Goal: Information Seeking & Learning: Learn about a topic

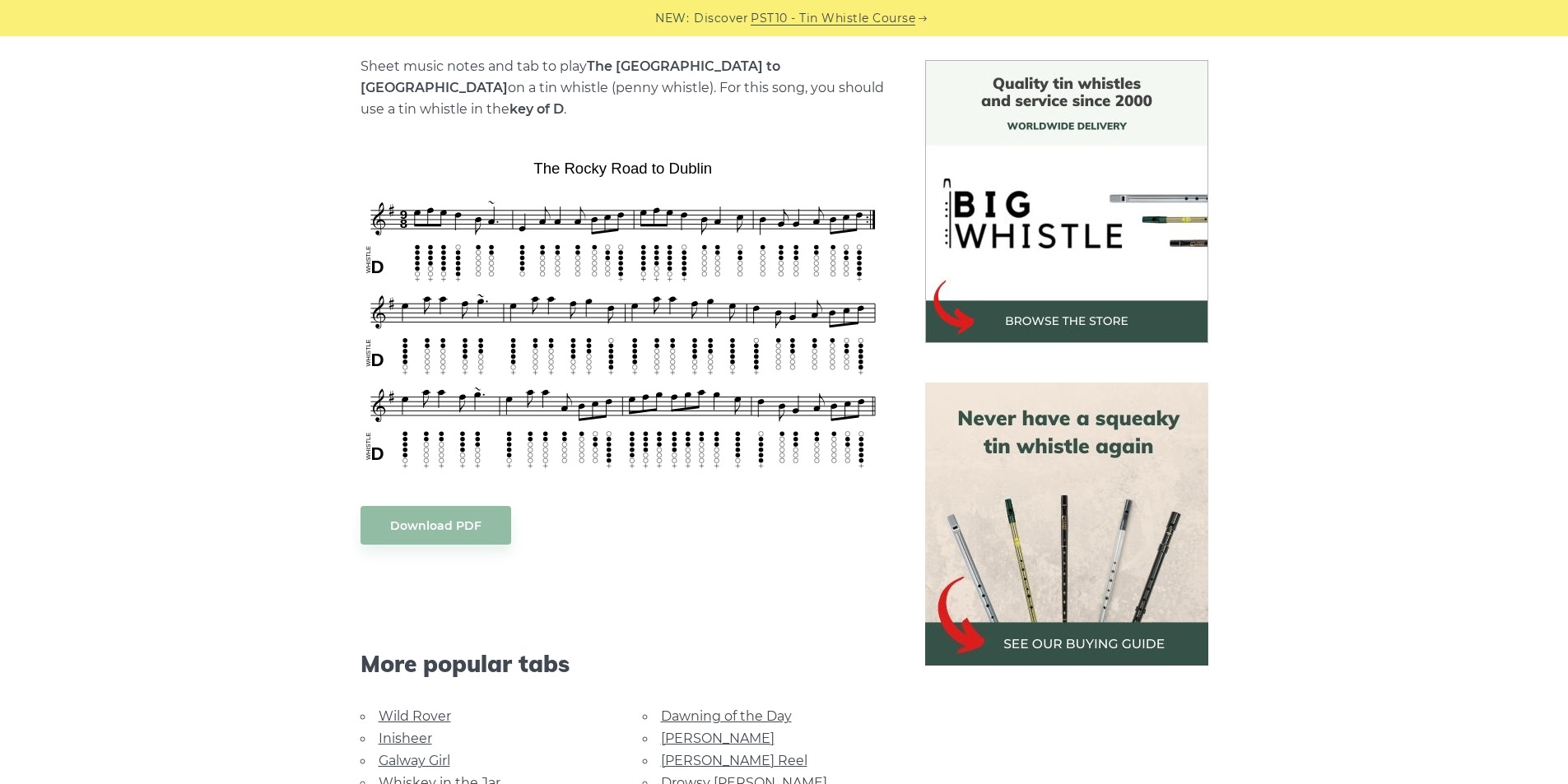
click at [413, 708] on link "Wild Rover" at bounding box center [415, 716] width 72 height 16
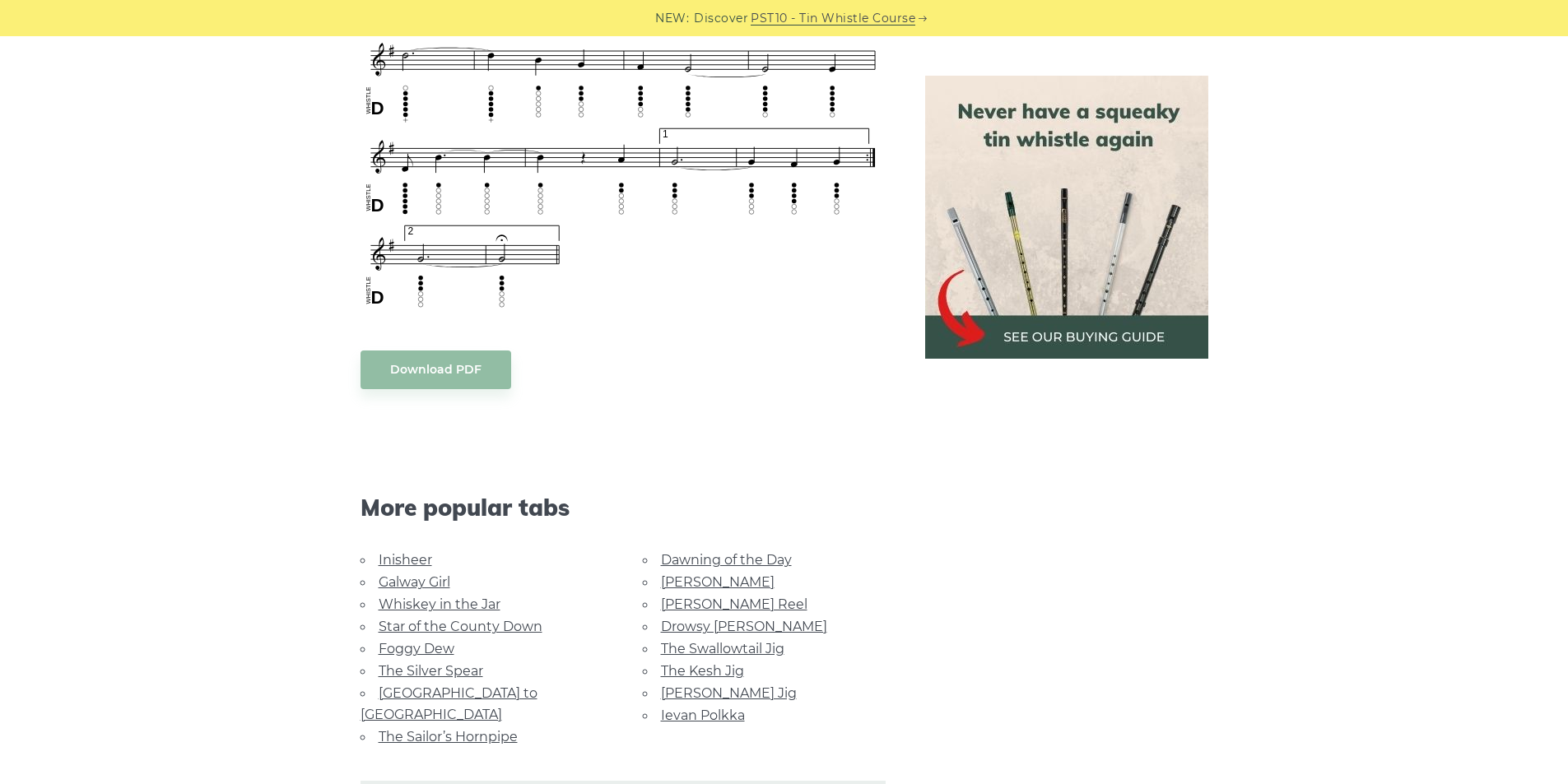
scroll to position [1234, 0]
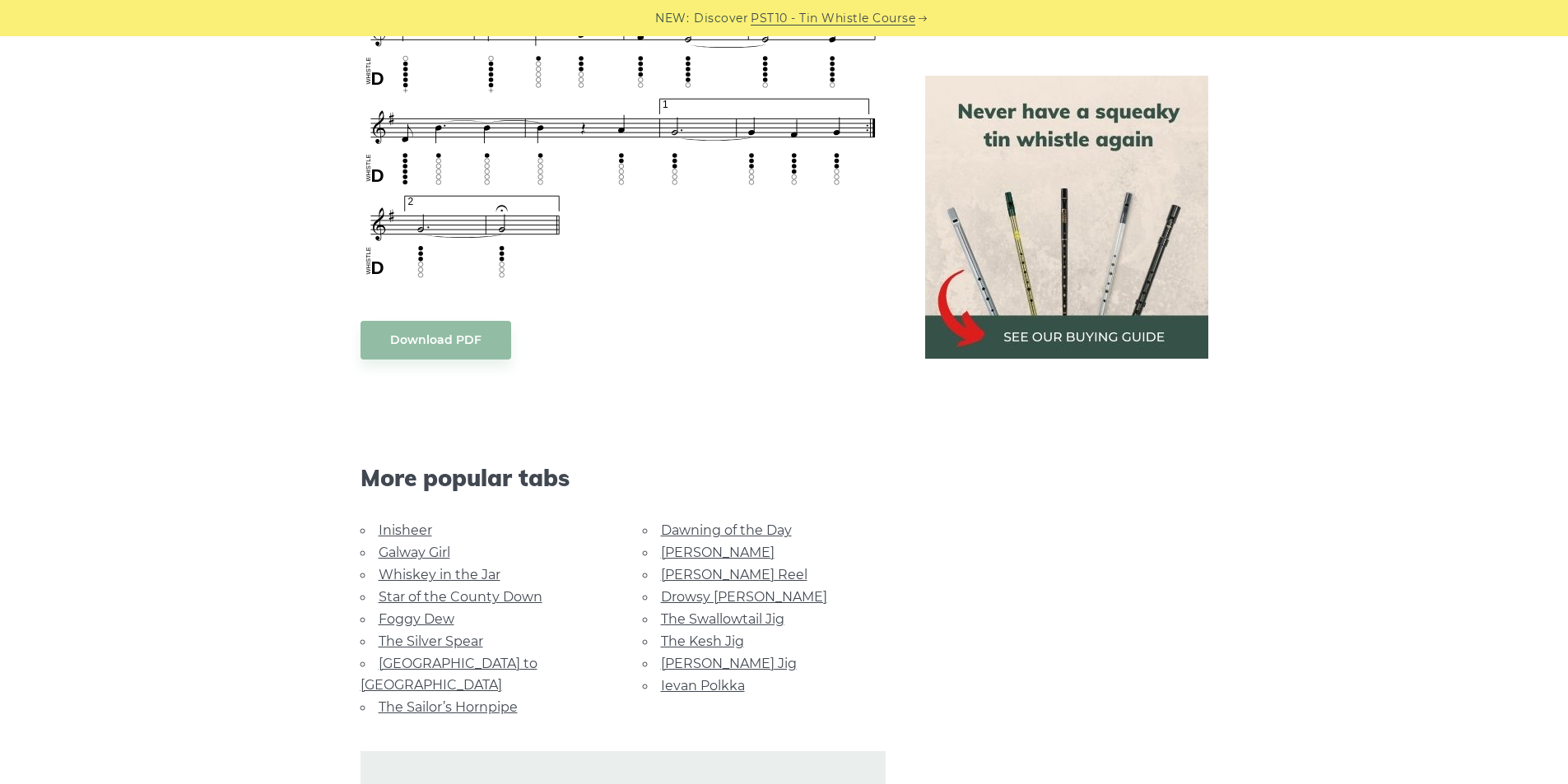
click at [424, 533] on link "Inisheer" at bounding box center [405, 531] width 54 height 16
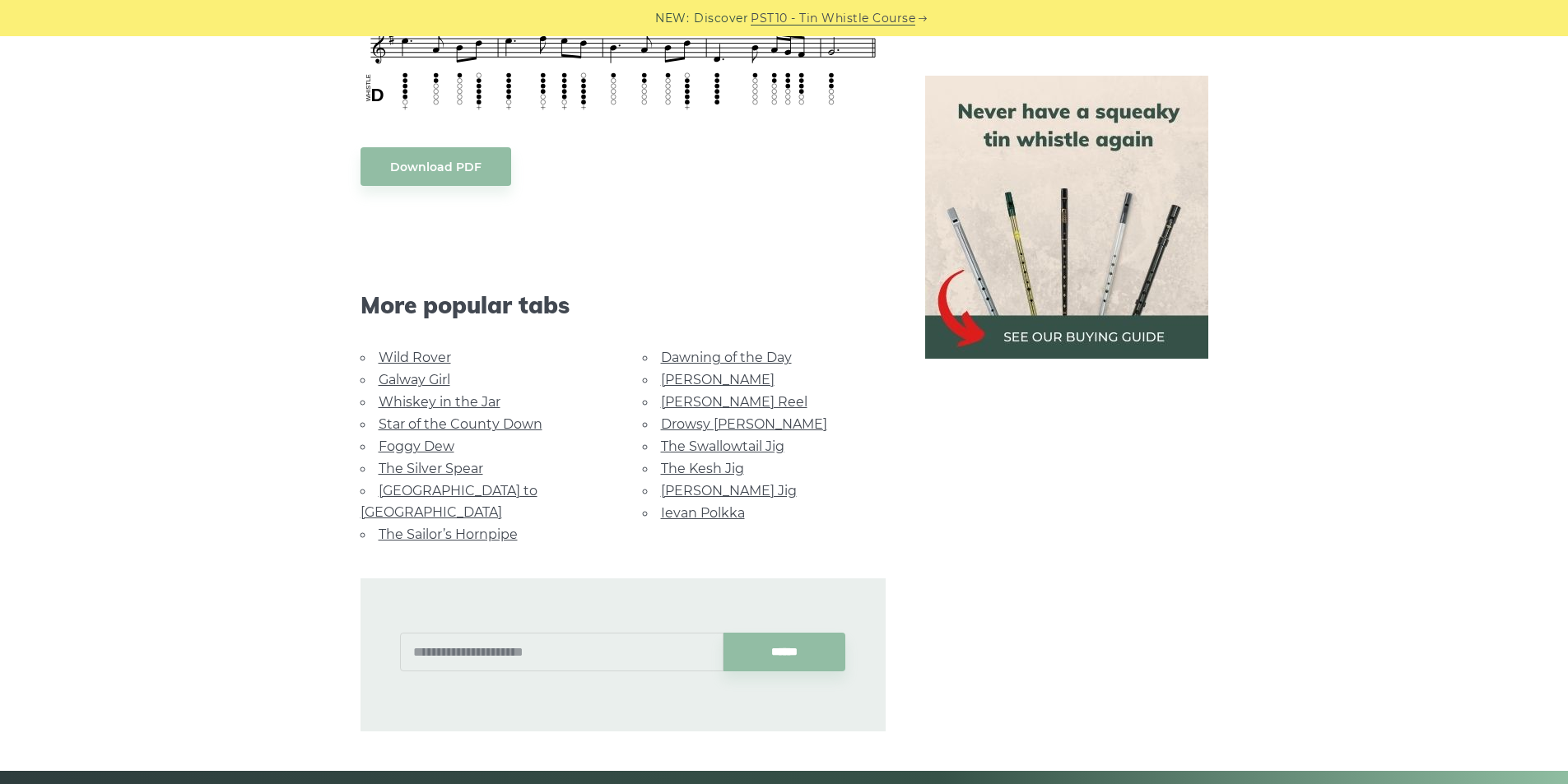
scroll to position [1069, 0]
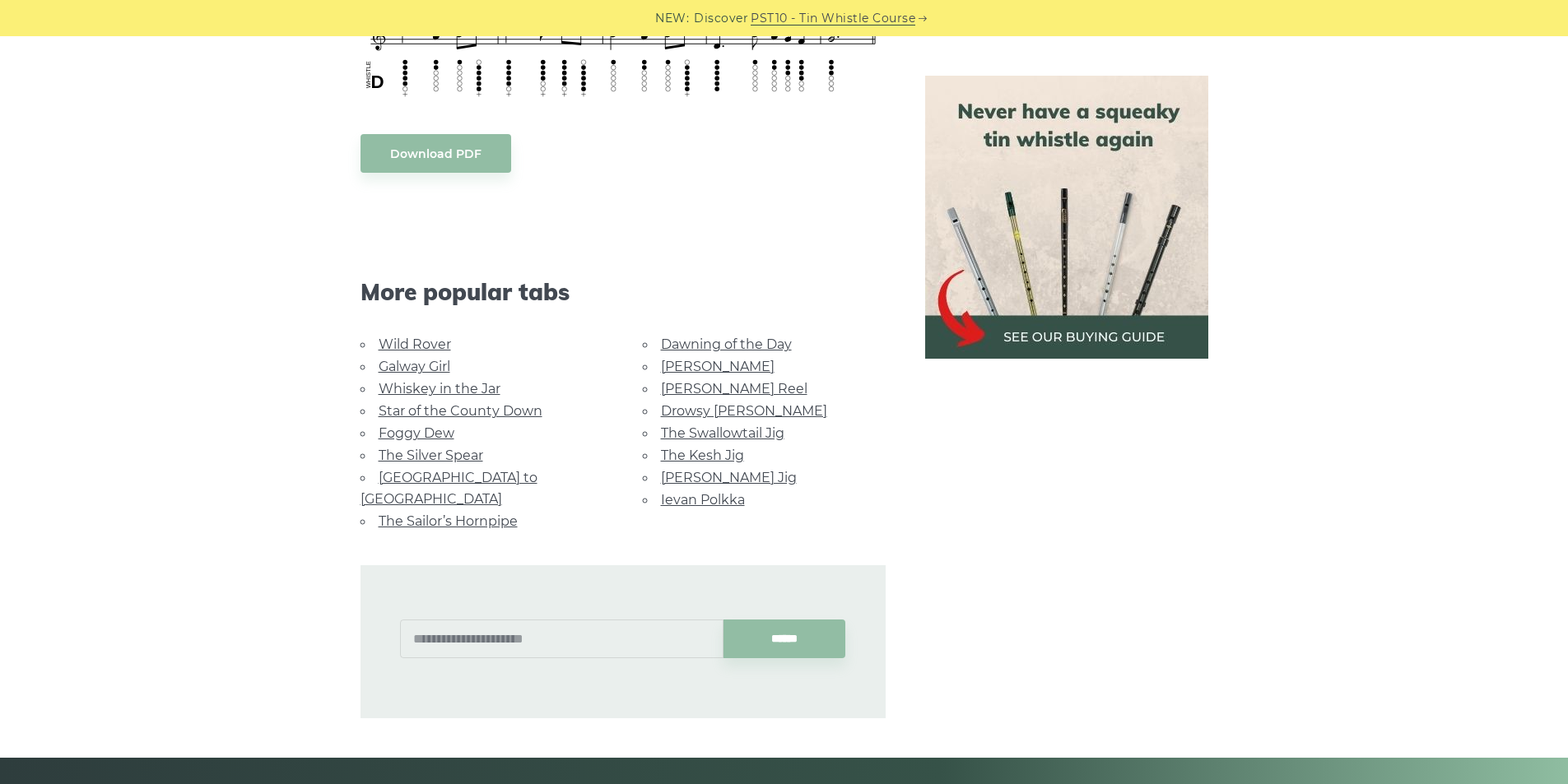
click at [483, 381] on link "Whiskey in the Jar" at bounding box center [439, 389] width 122 height 16
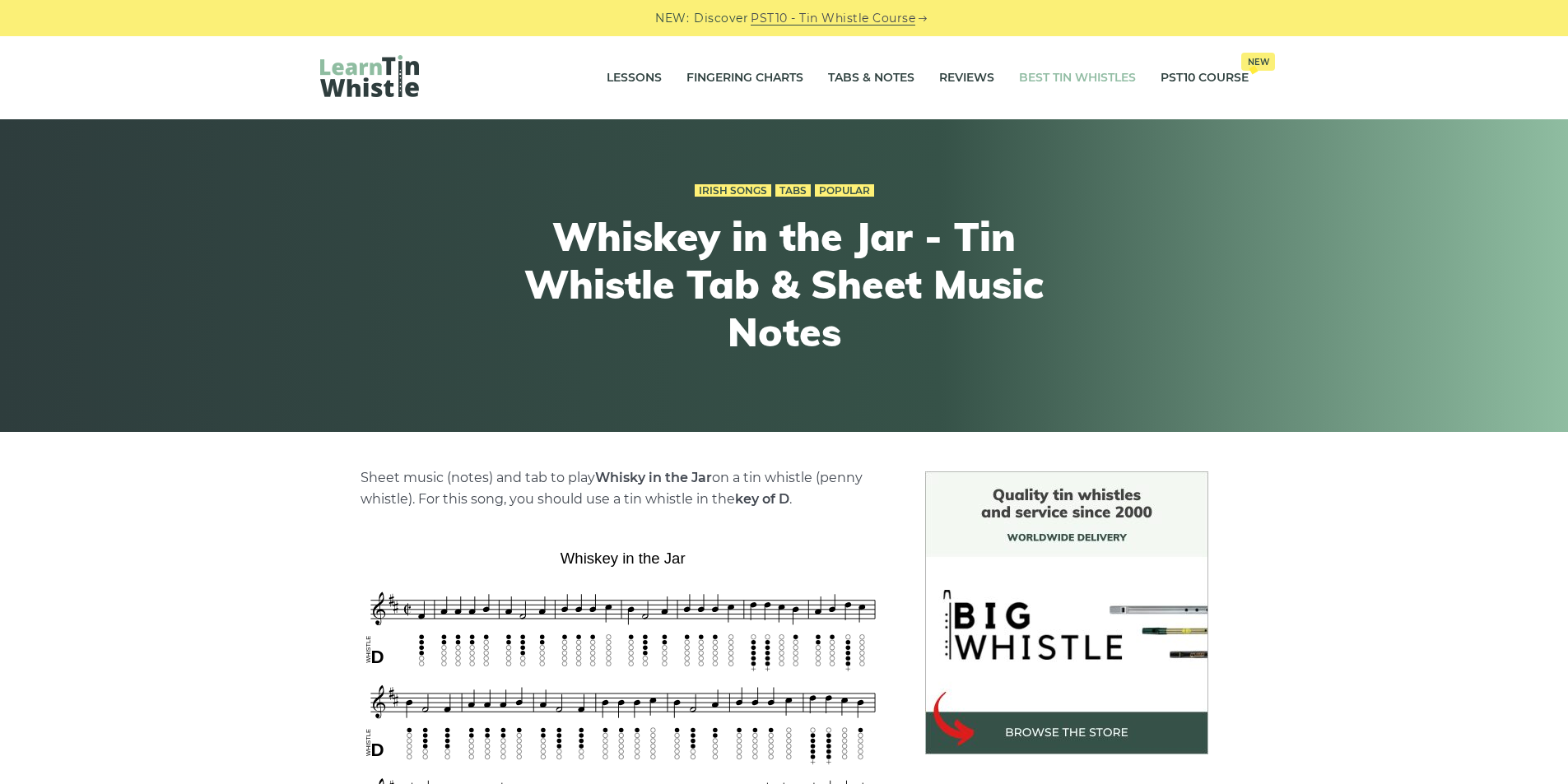
click at [1071, 90] on link "Best Tin Whistles" at bounding box center [1077, 78] width 117 height 41
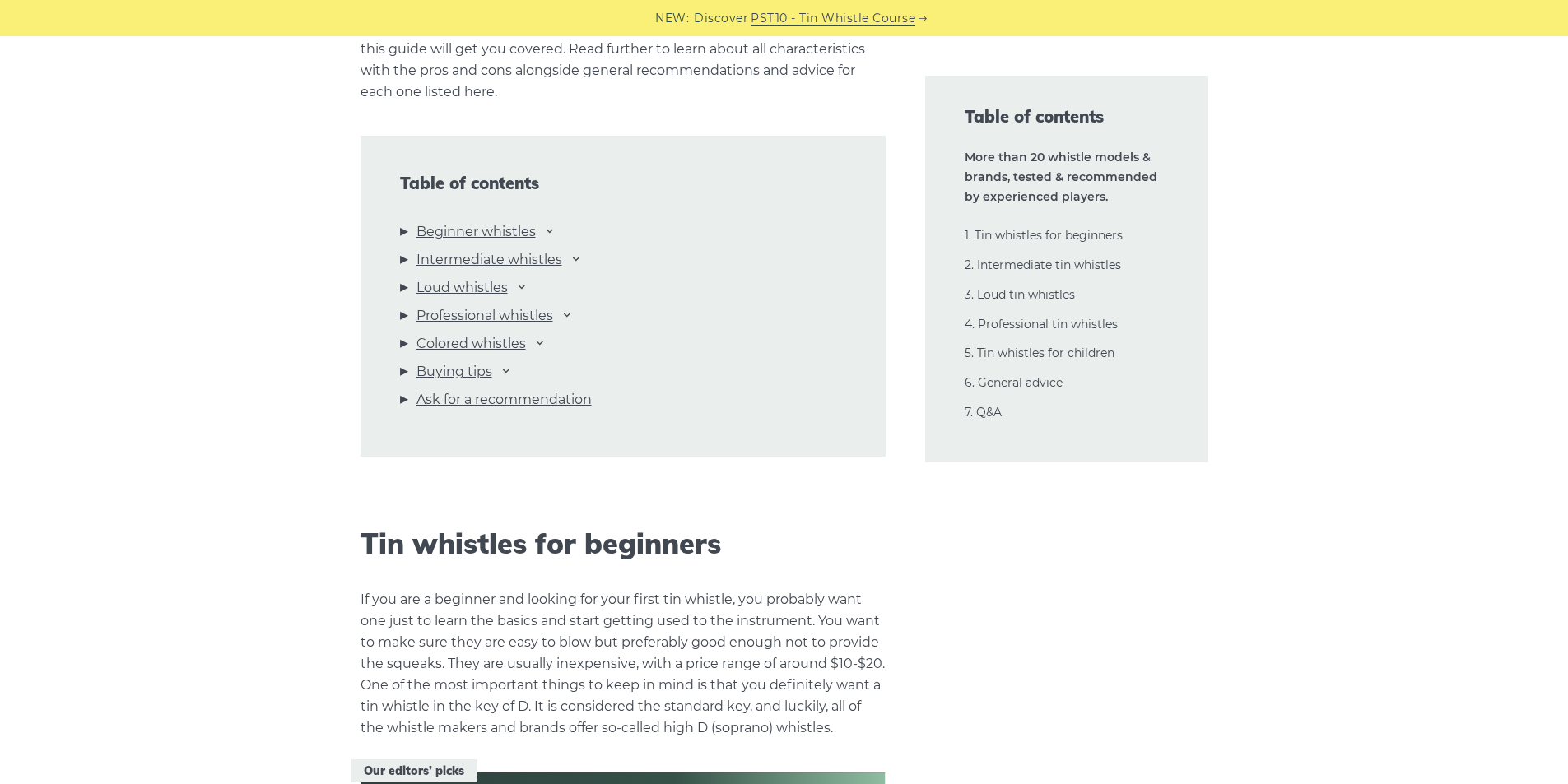
scroll to position [1892, 0]
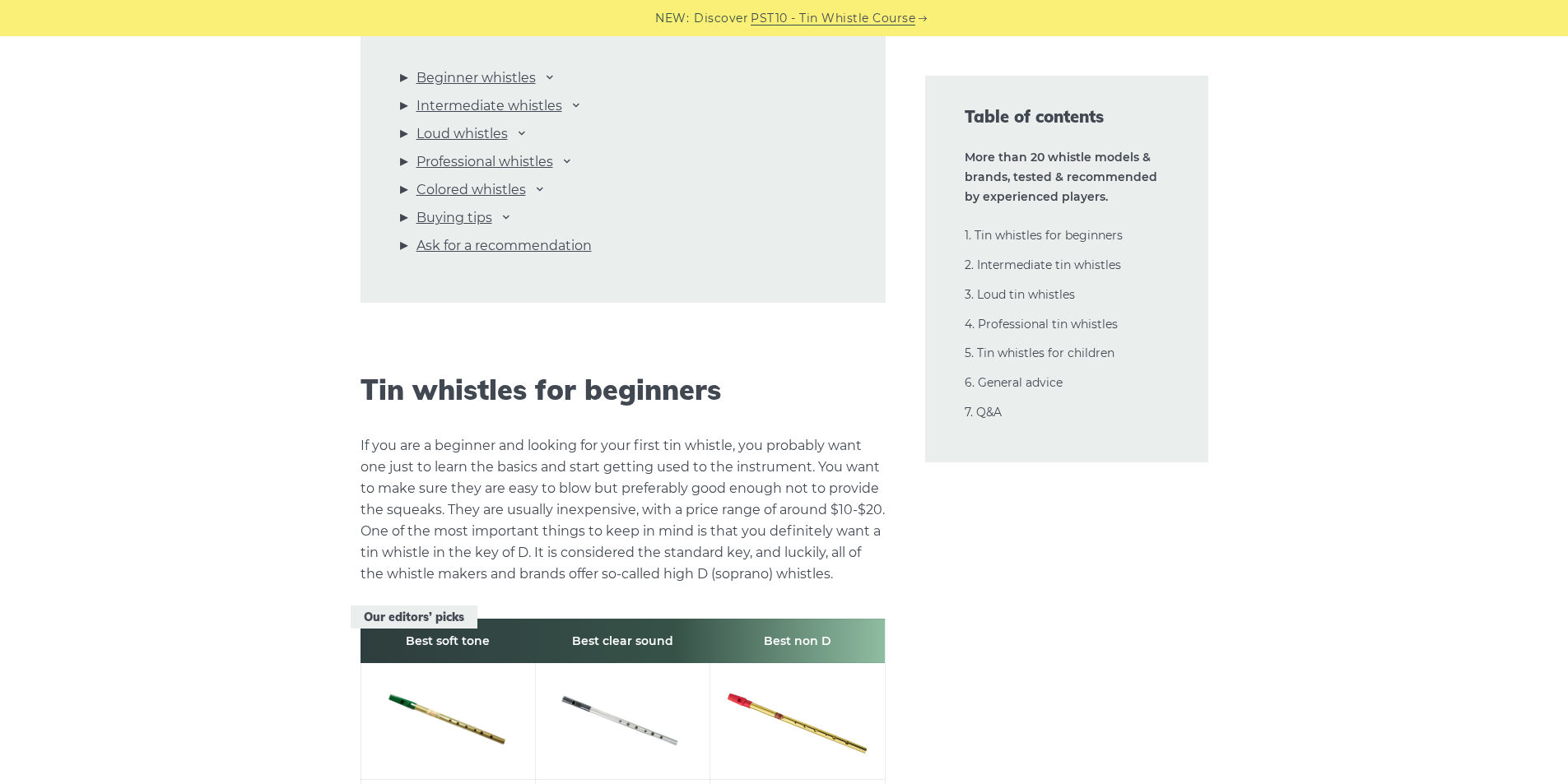
click at [542, 77] on li "Beginner whistles [PERSON_NAME] Mellow D Feadog Brass Feadog Pro [PERSON_NAME] …" at bounding box center [623, 81] width 446 height 28
click at [550, 76] on icon at bounding box center [550, 77] width 14 height 14
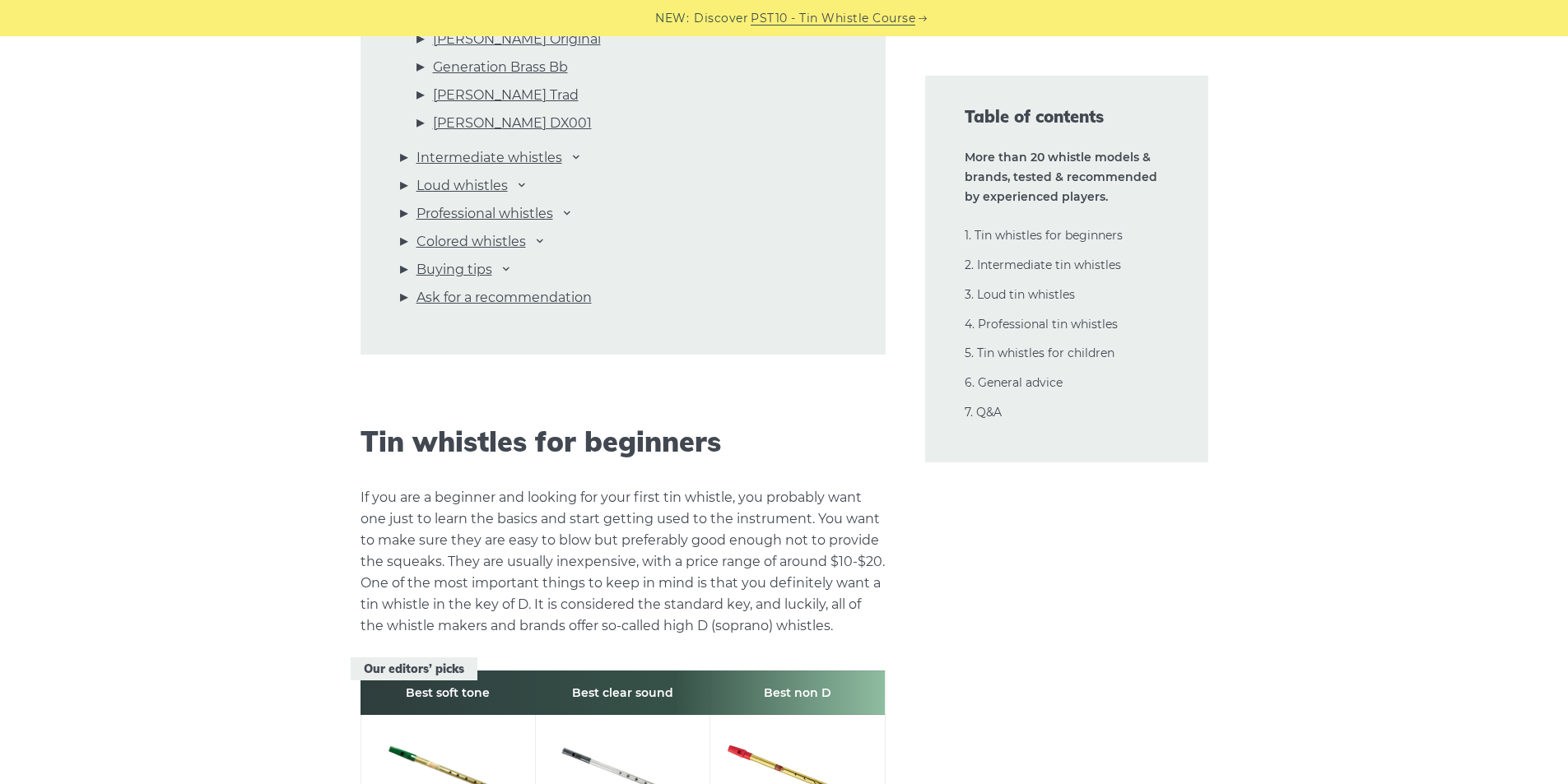
scroll to position [2057, 0]
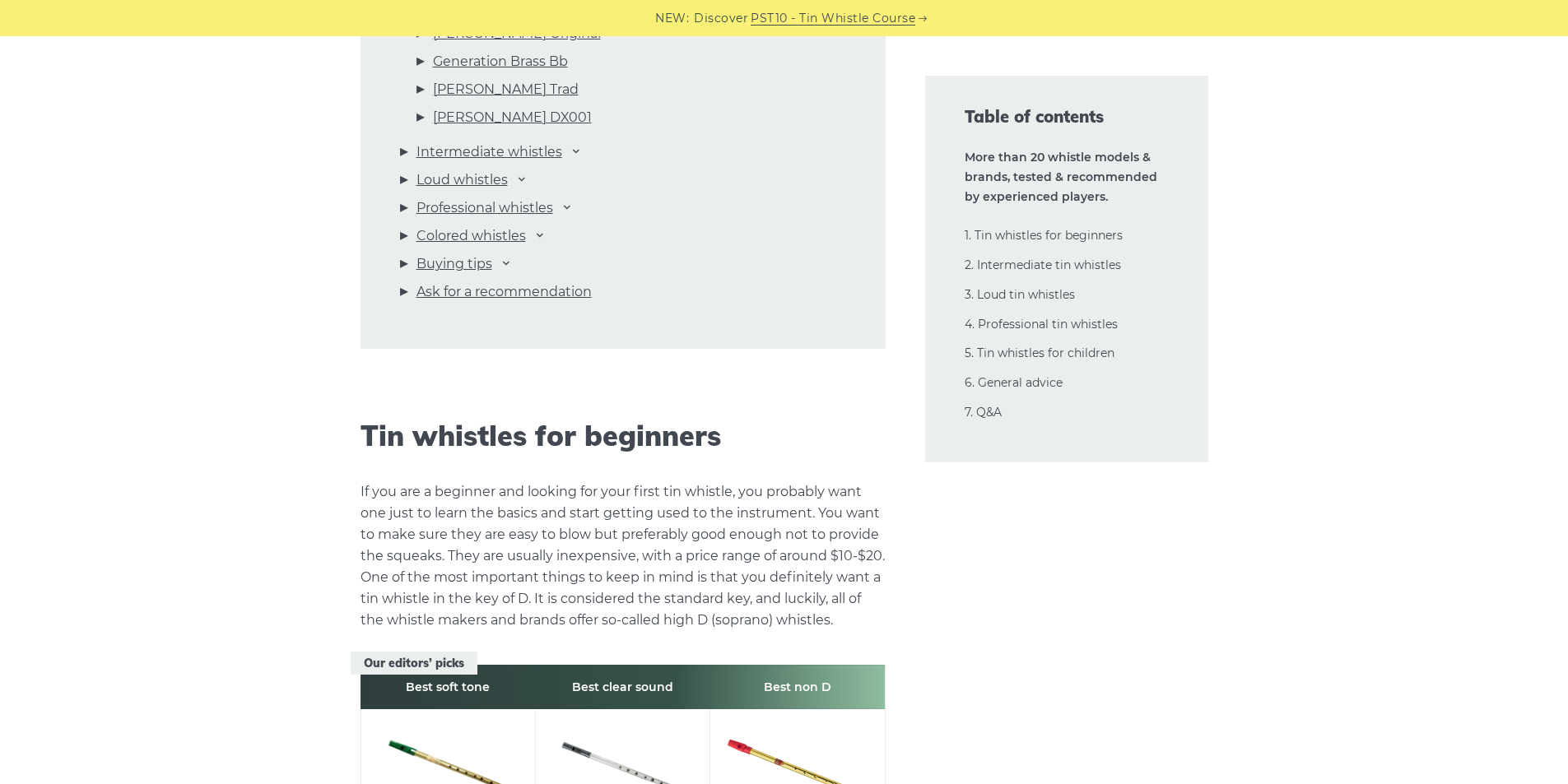
click at [576, 158] on li "Intermediate whistles Dixon DX005 Killarney Lir “Original” Lir PRO Wild McNeela…" at bounding box center [623, 155] width 446 height 28
click at [577, 151] on icon at bounding box center [577, 151] width 14 height 14
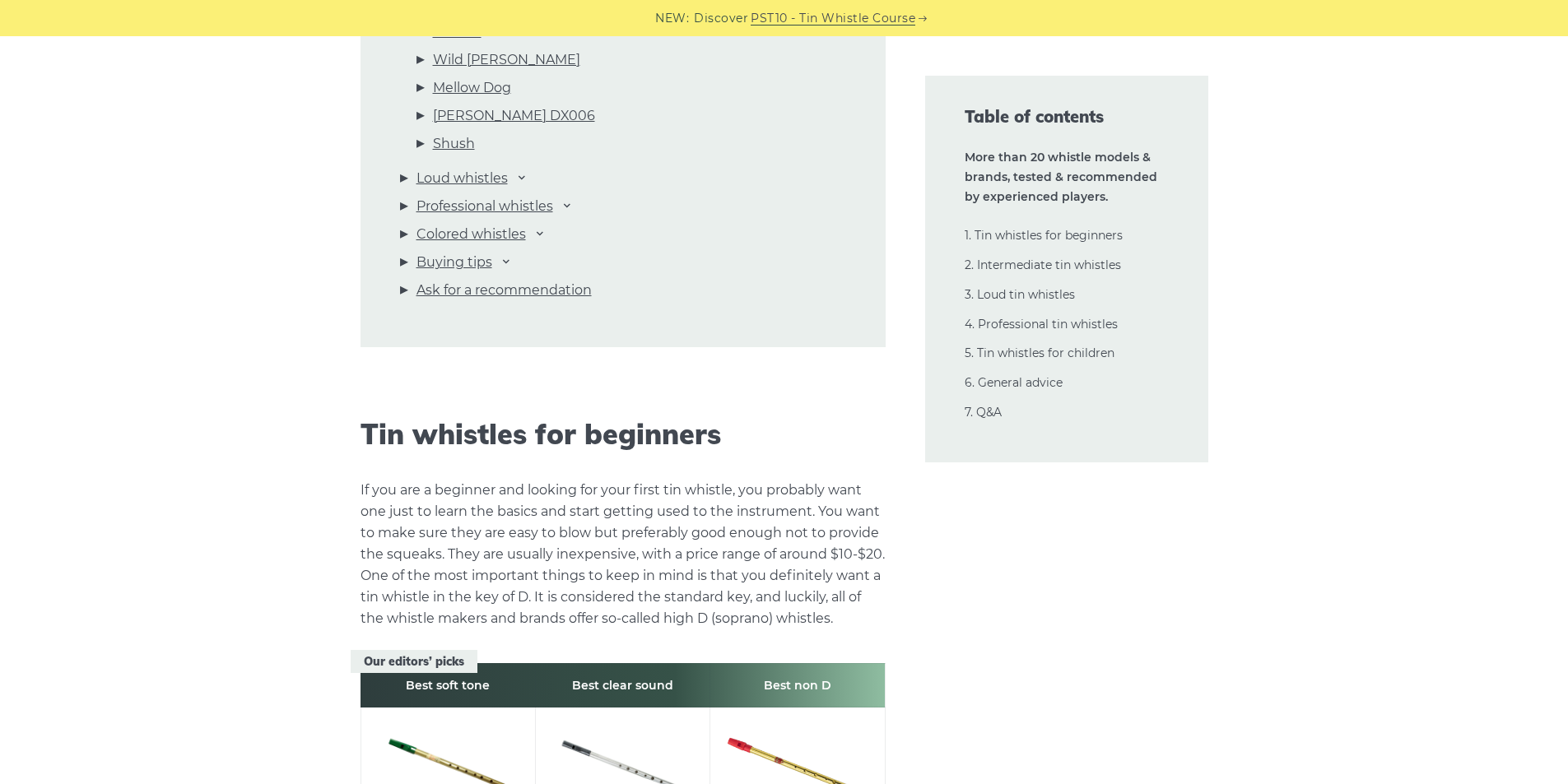
scroll to position [2304, 0]
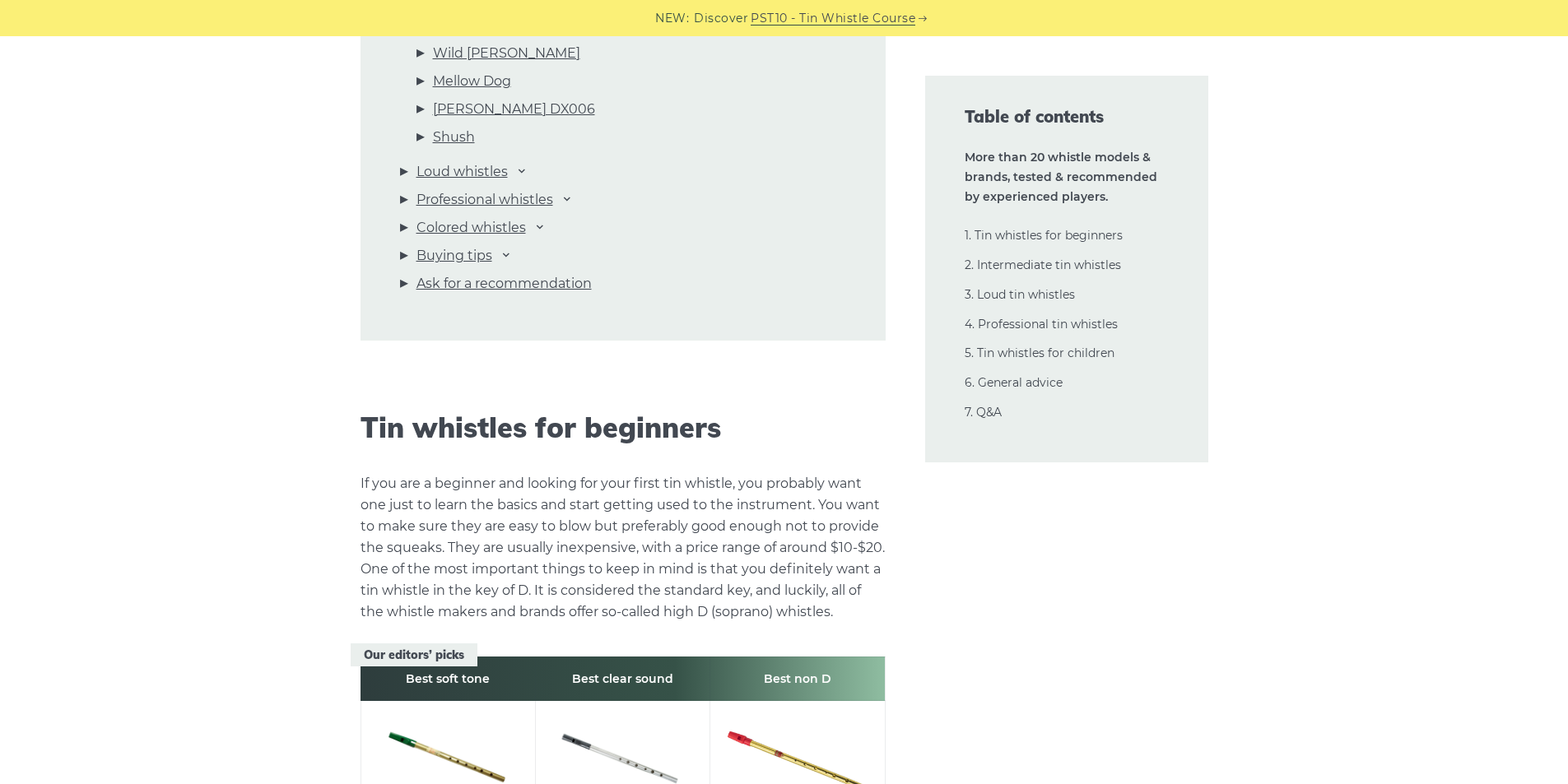
click at [512, 163] on li "Loud whistles Susato Woodi Busker Optima Cobre Milligan" at bounding box center [623, 175] width 446 height 28
click at [525, 169] on icon at bounding box center [522, 170] width 14 height 14
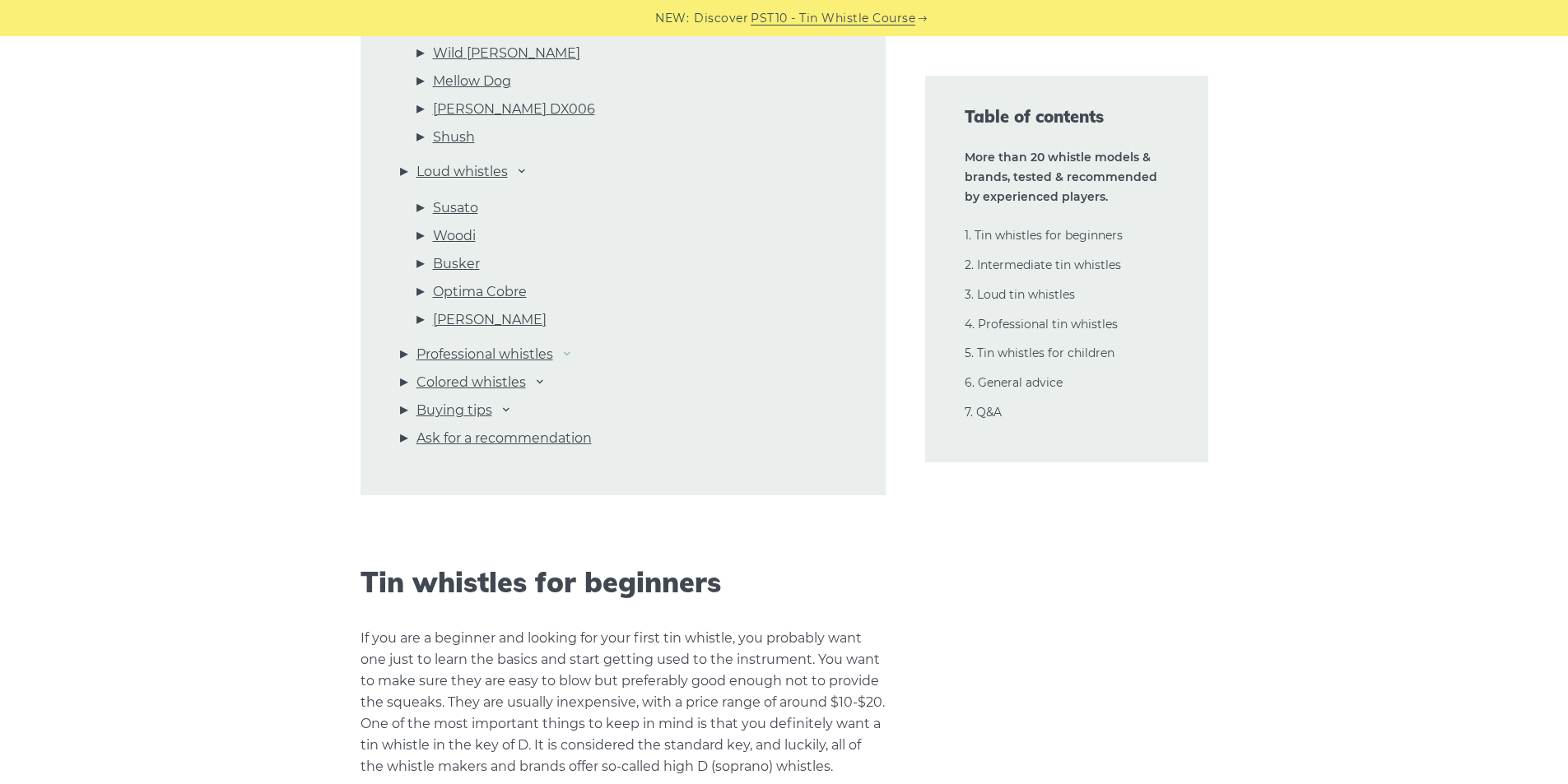
click at [574, 352] on icon at bounding box center [567, 354] width 14 height 14
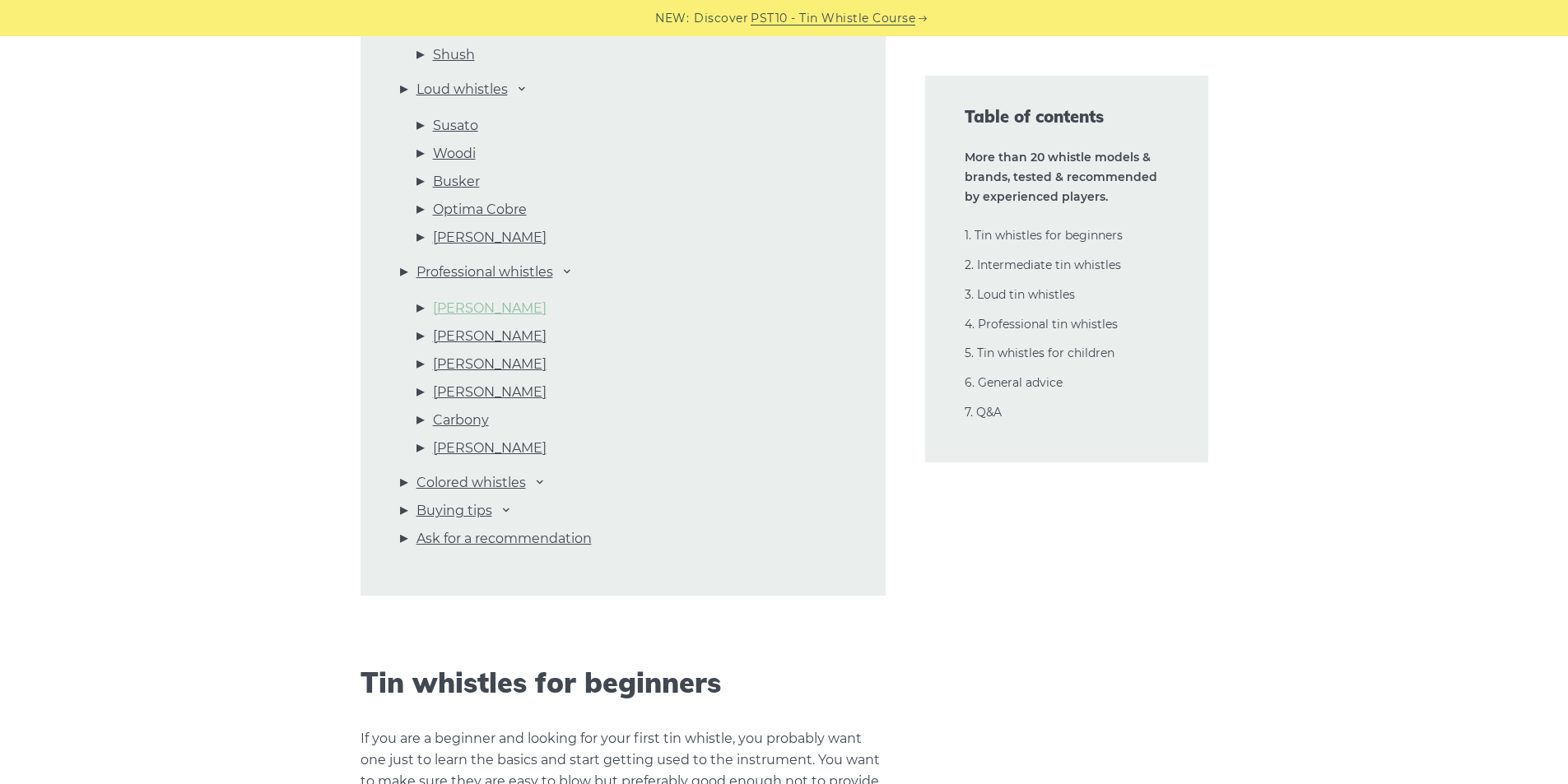
click at [469, 307] on link "Goldie" at bounding box center [489, 309] width 114 height 21
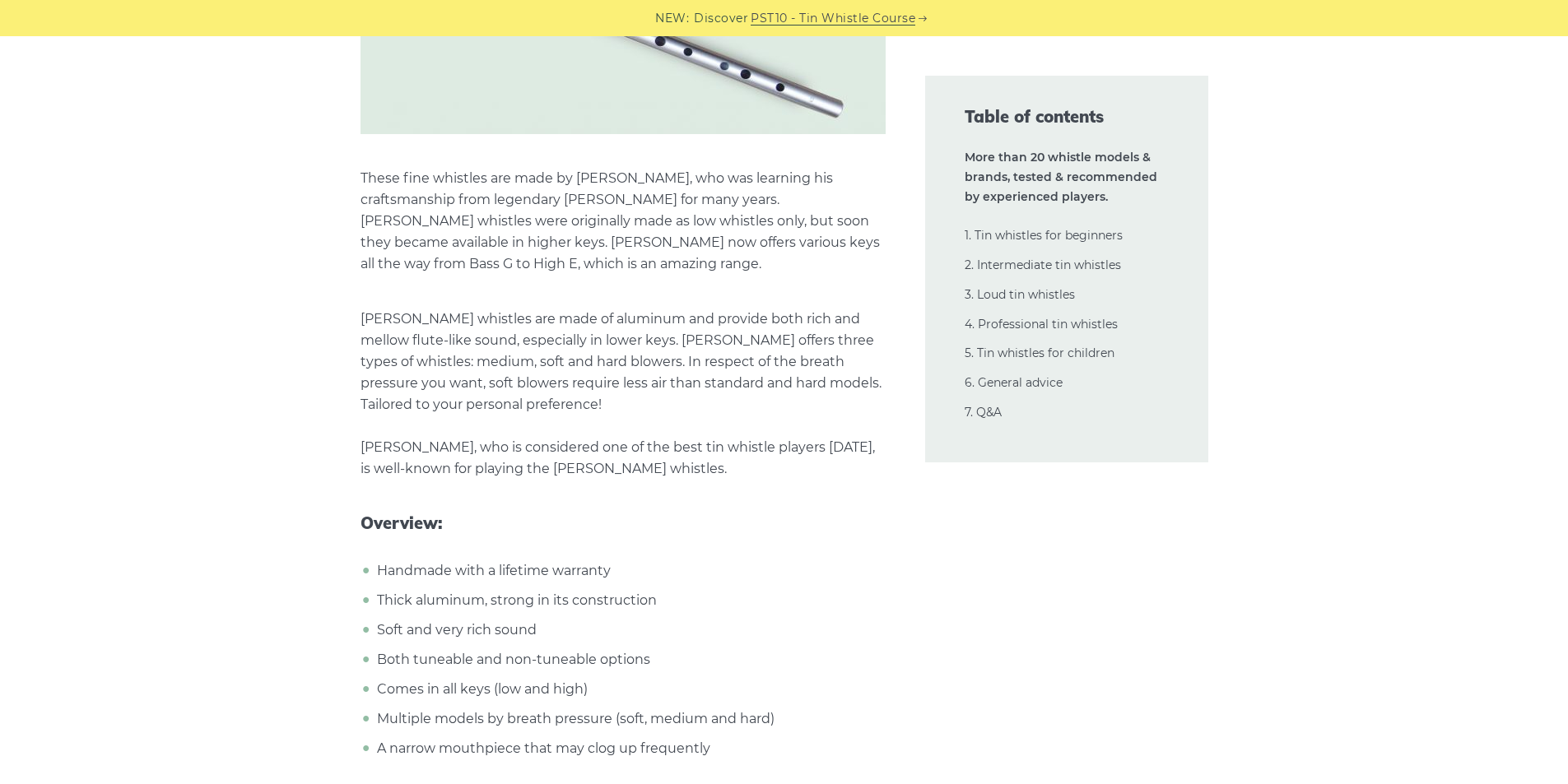
scroll to position [24133, 0]
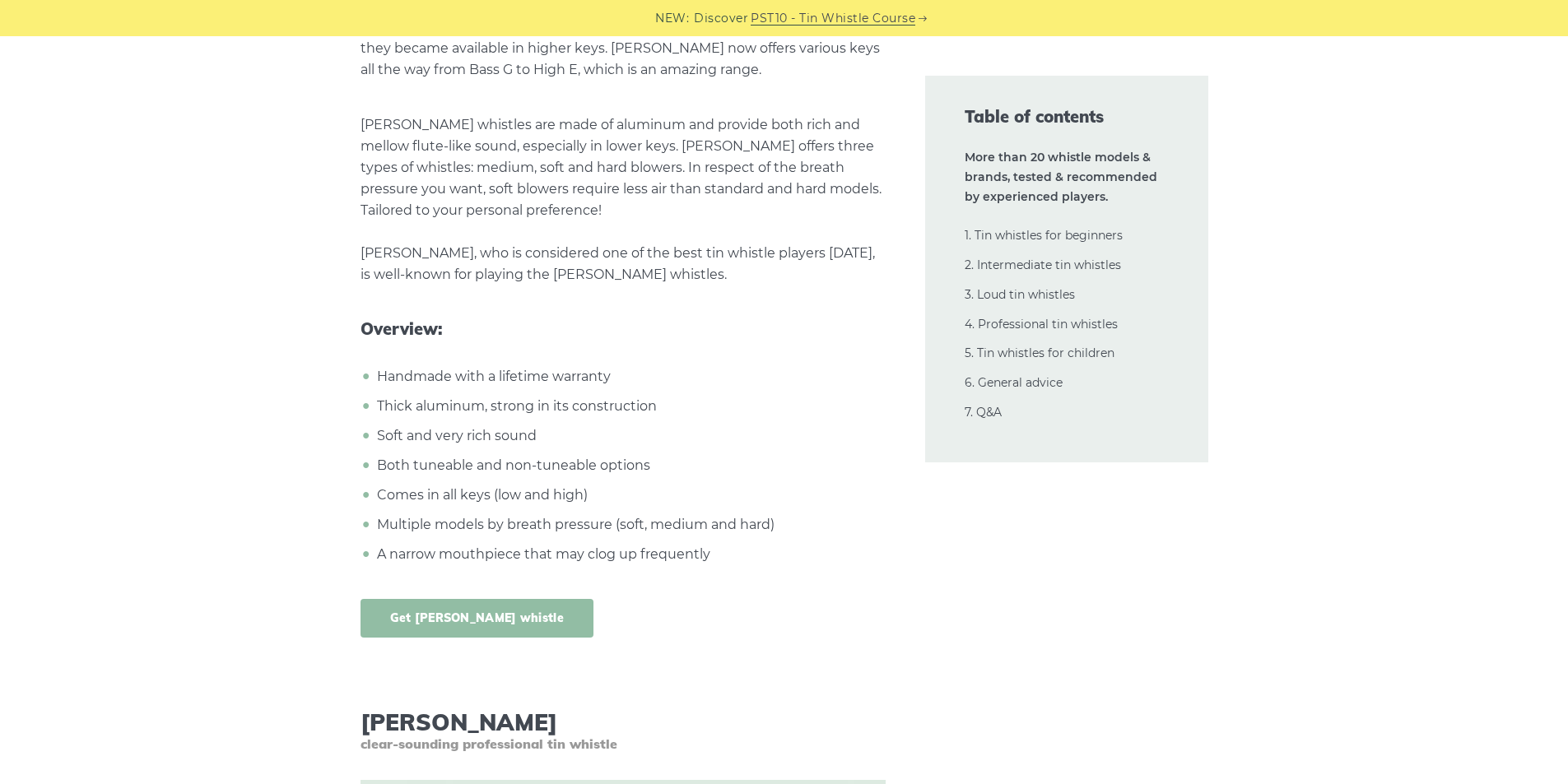
click at [470, 599] on link "Get Goldie whistle" at bounding box center [477, 618] width 234 height 39
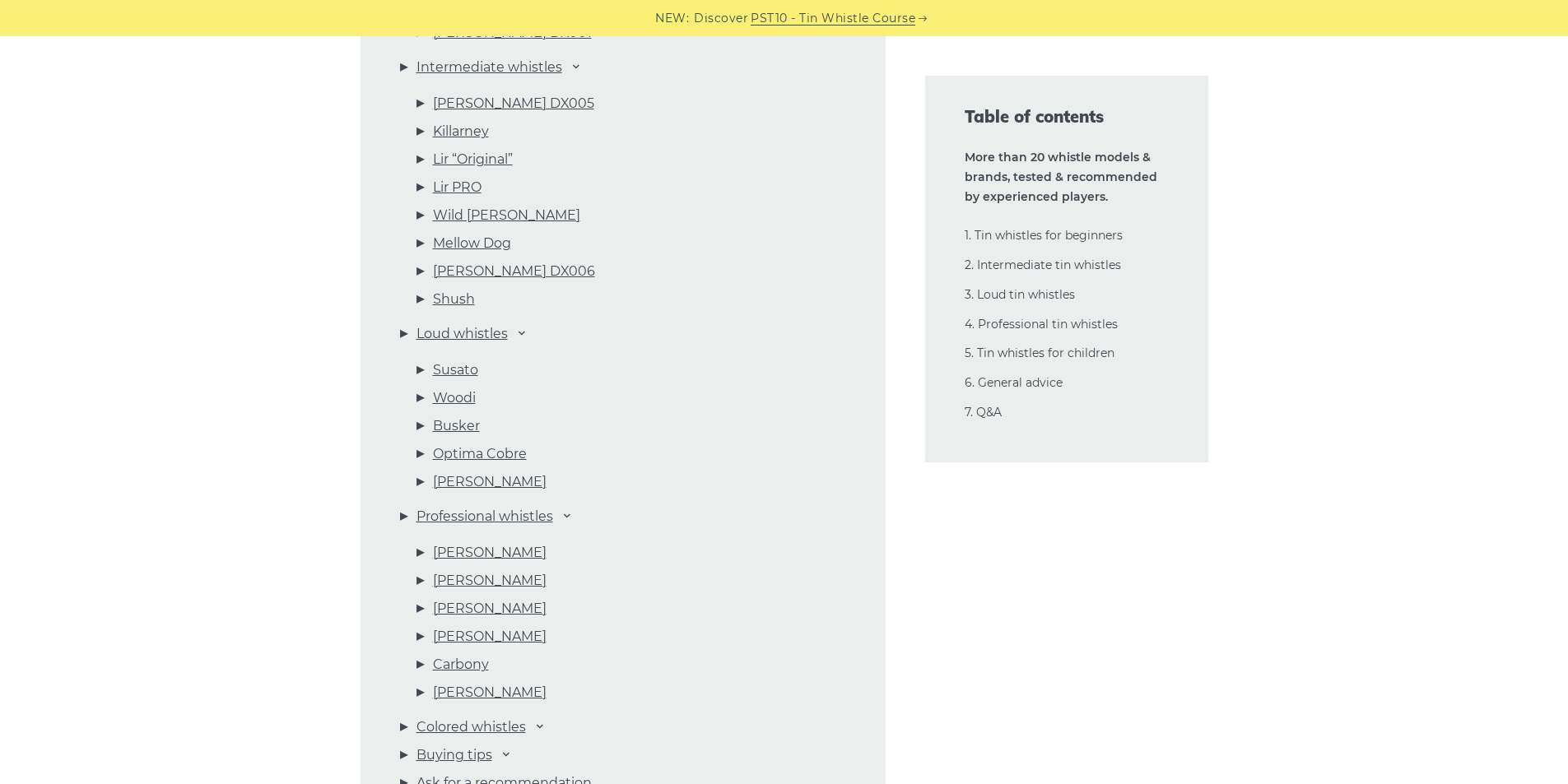
scroll to position [0, 0]
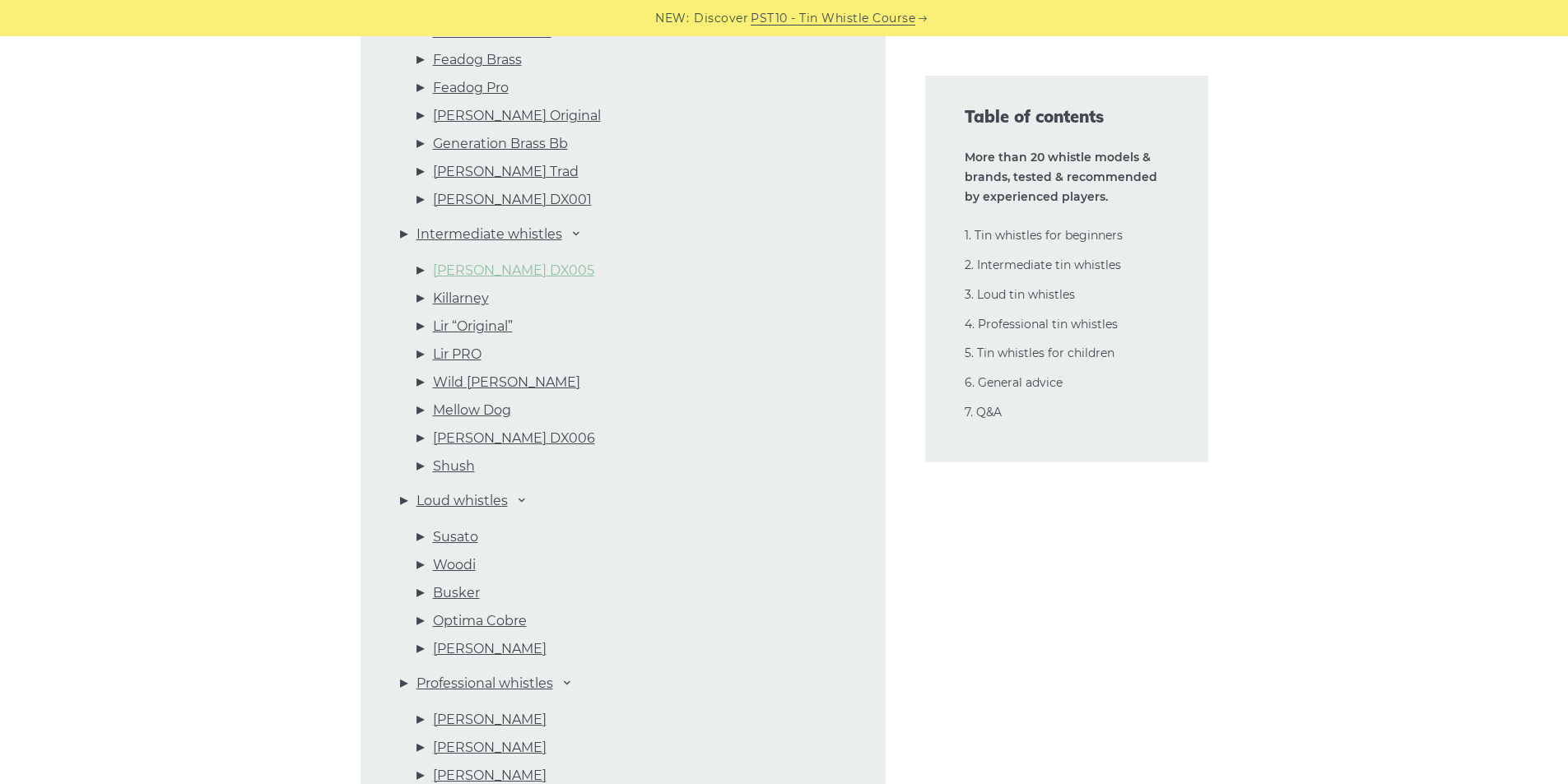
click at [482, 277] on link "Dixon DX005" at bounding box center [513, 271] width 162 height 21
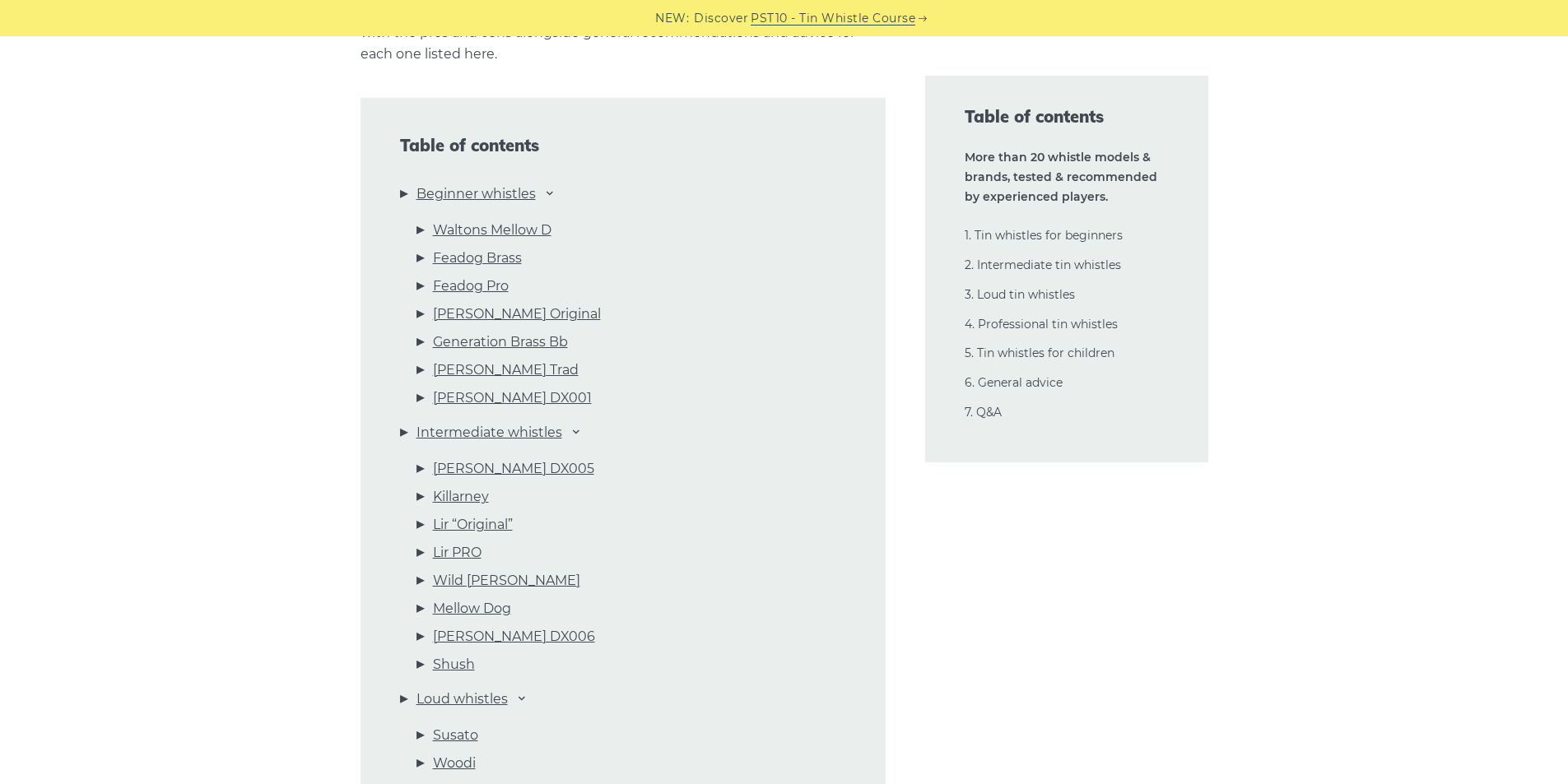
scroll to position [1975, 0]
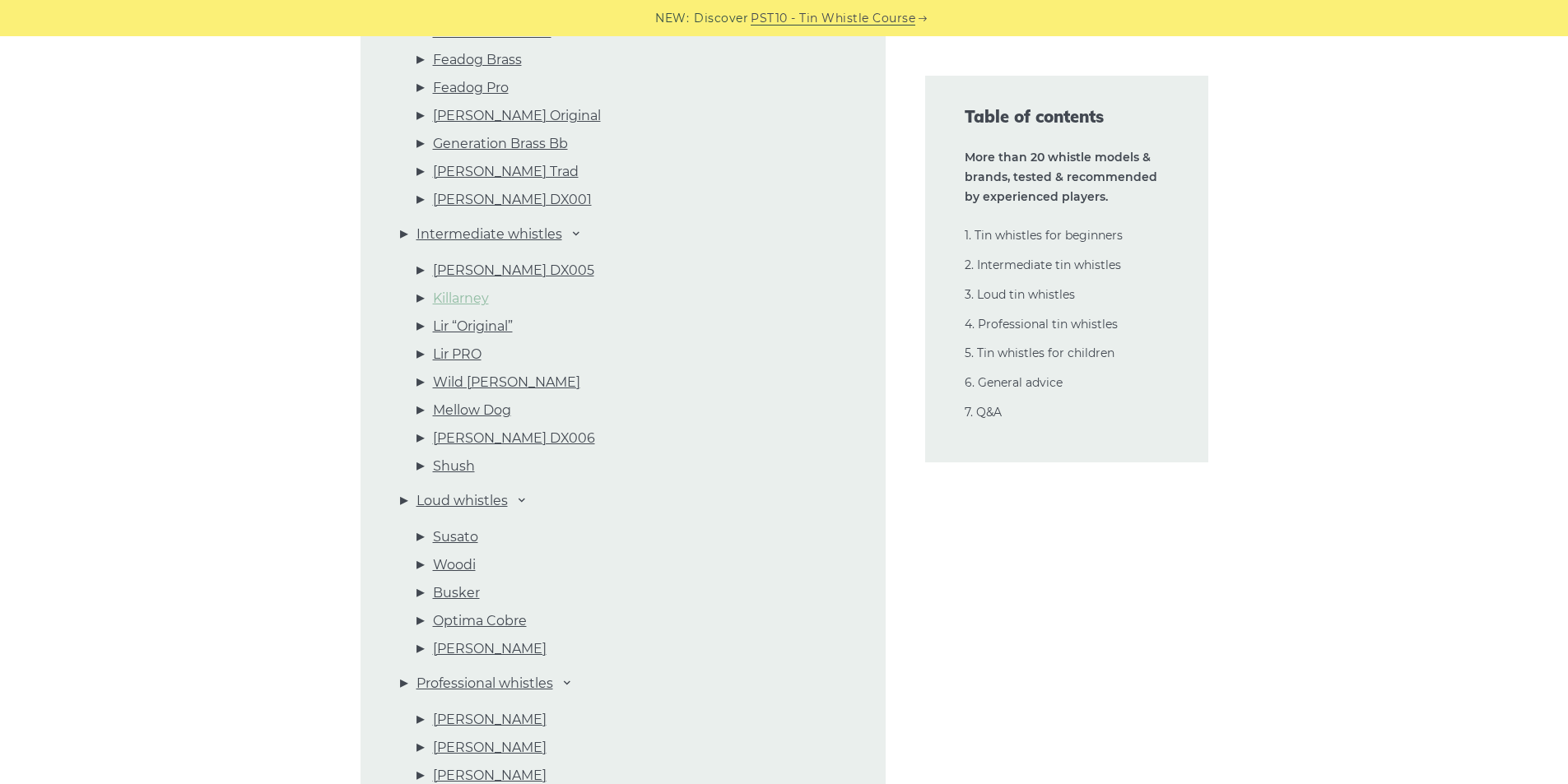
click at [477, 300] on link "Killarney" at bounding box center [460, 299] width 56 height 21
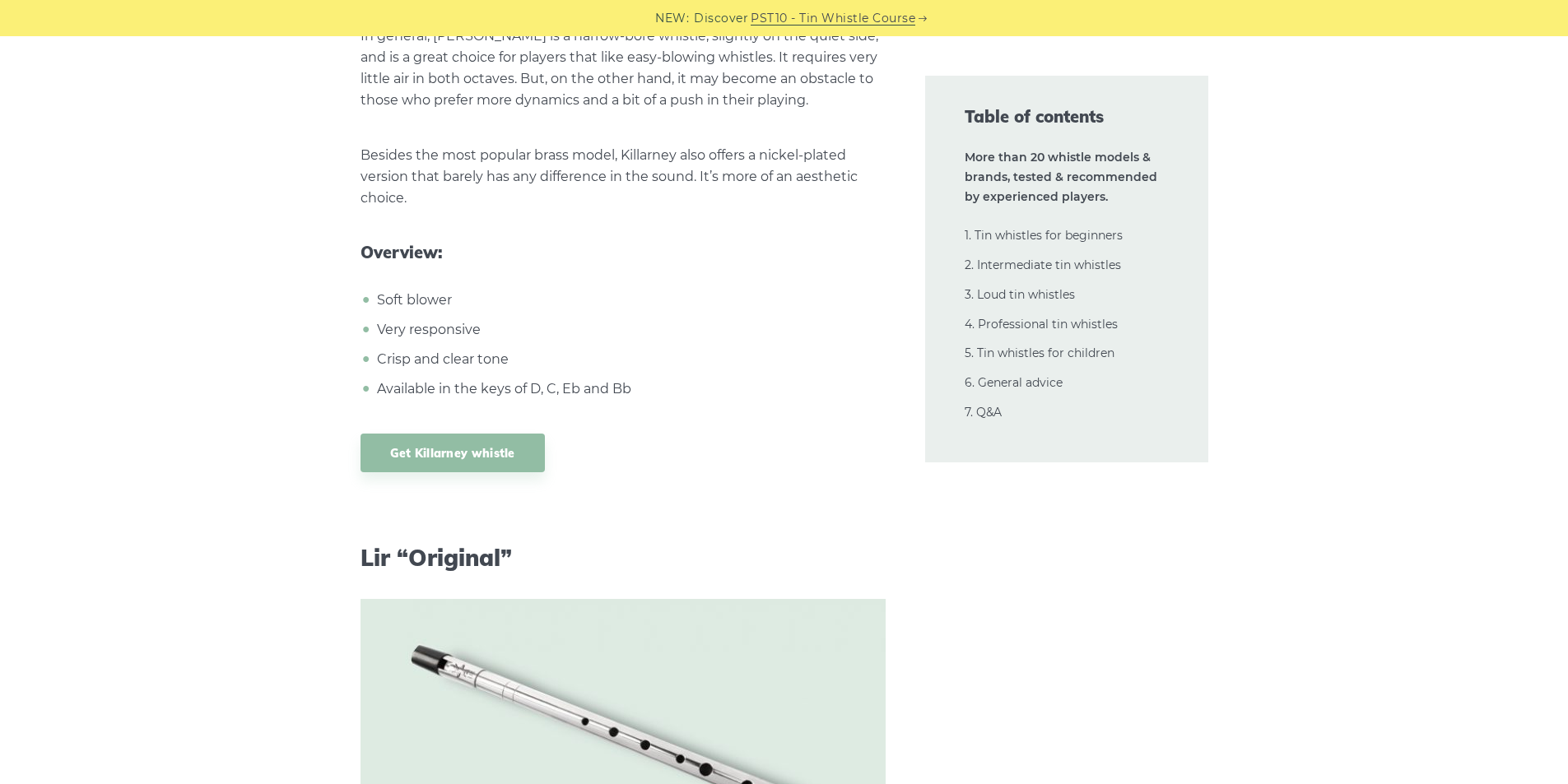
scroll to position [11773, 0]
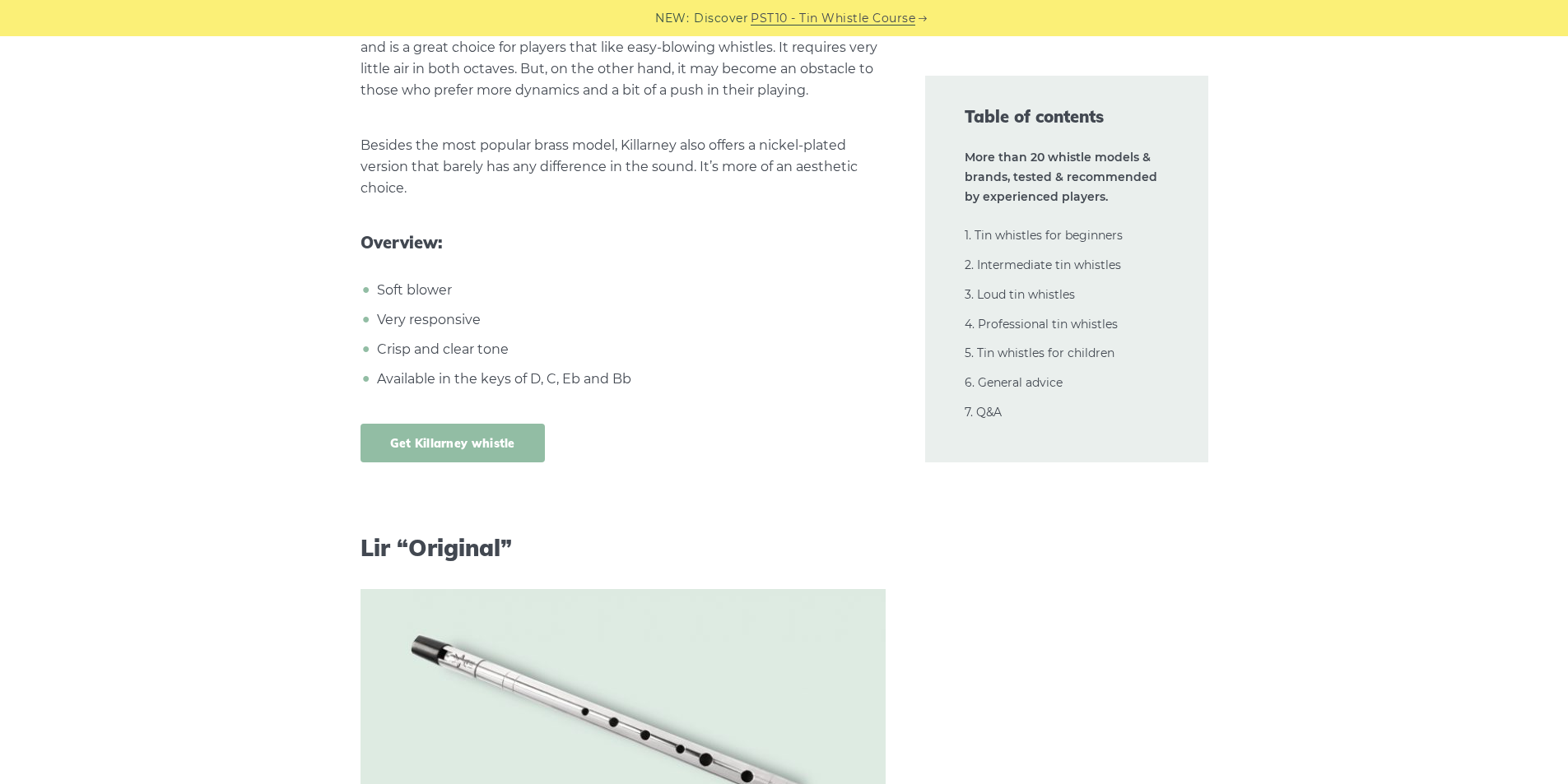
click at [470, 424] on link "Get Killarney whistle" at bounding box center [452, 443] width 184 height 39
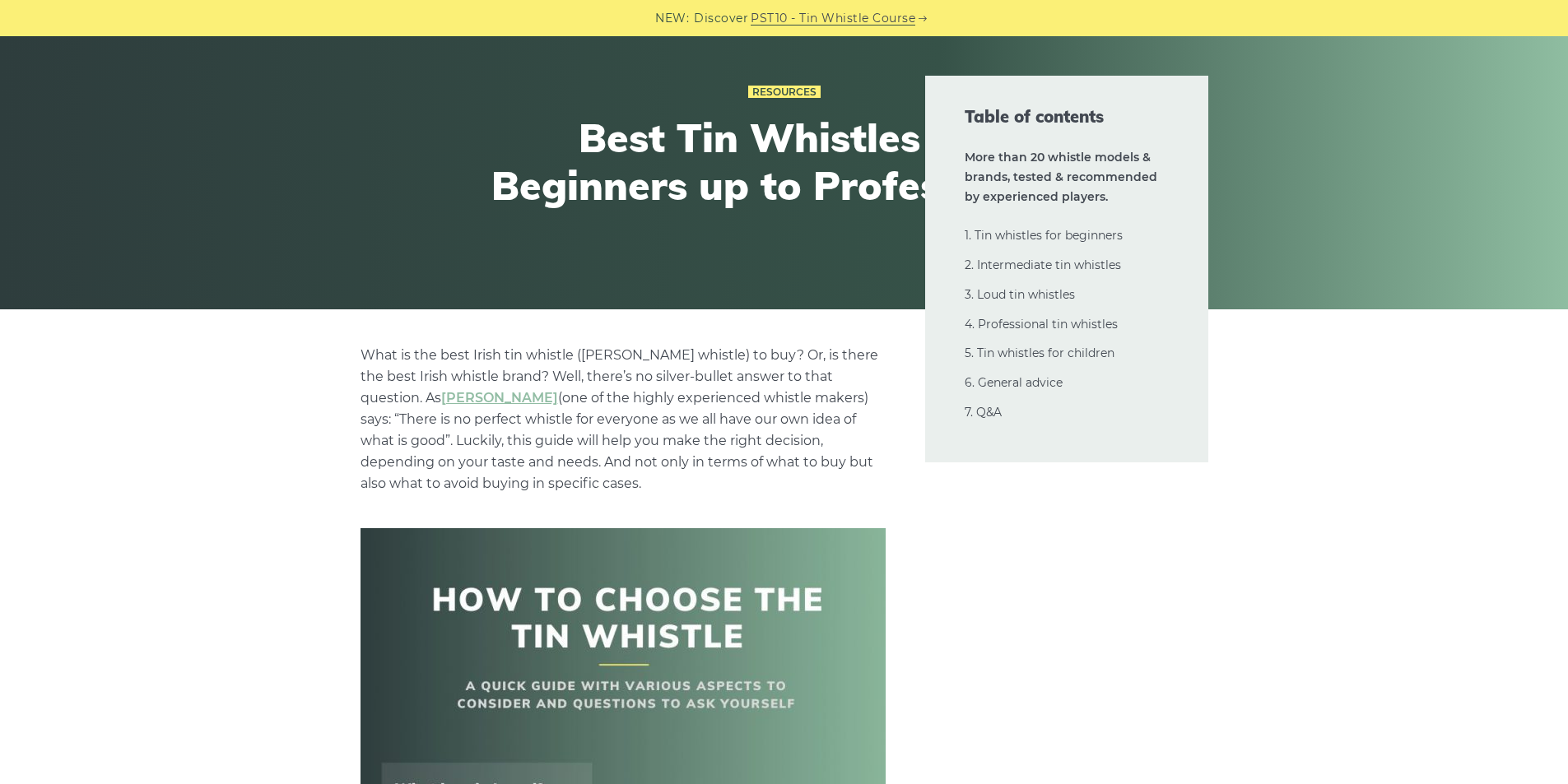
scroll to position [0, 0]
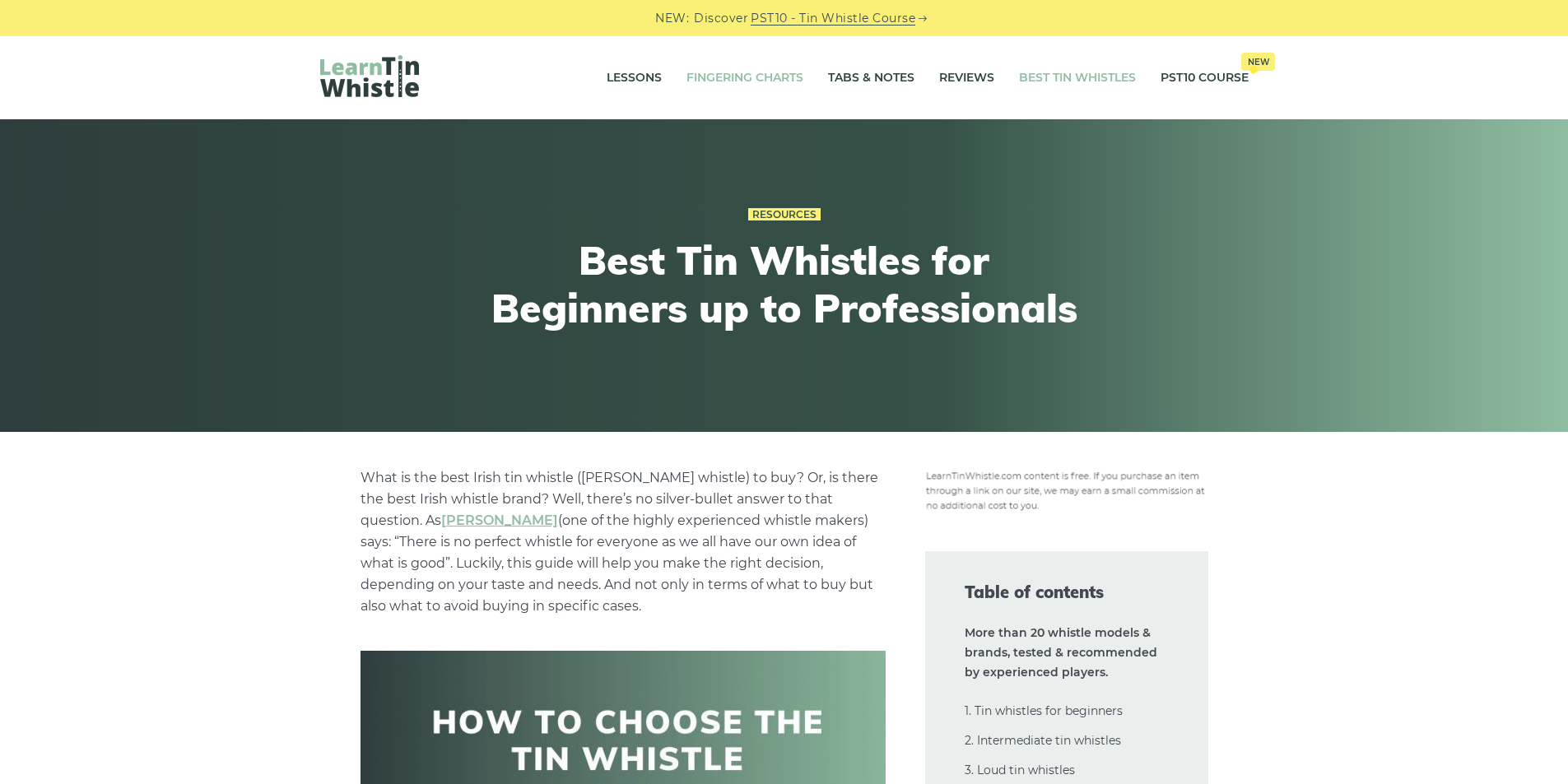
click at [714, 83] on link "Fingering Charts" at bounding box center [745, 78] width 117 height 41
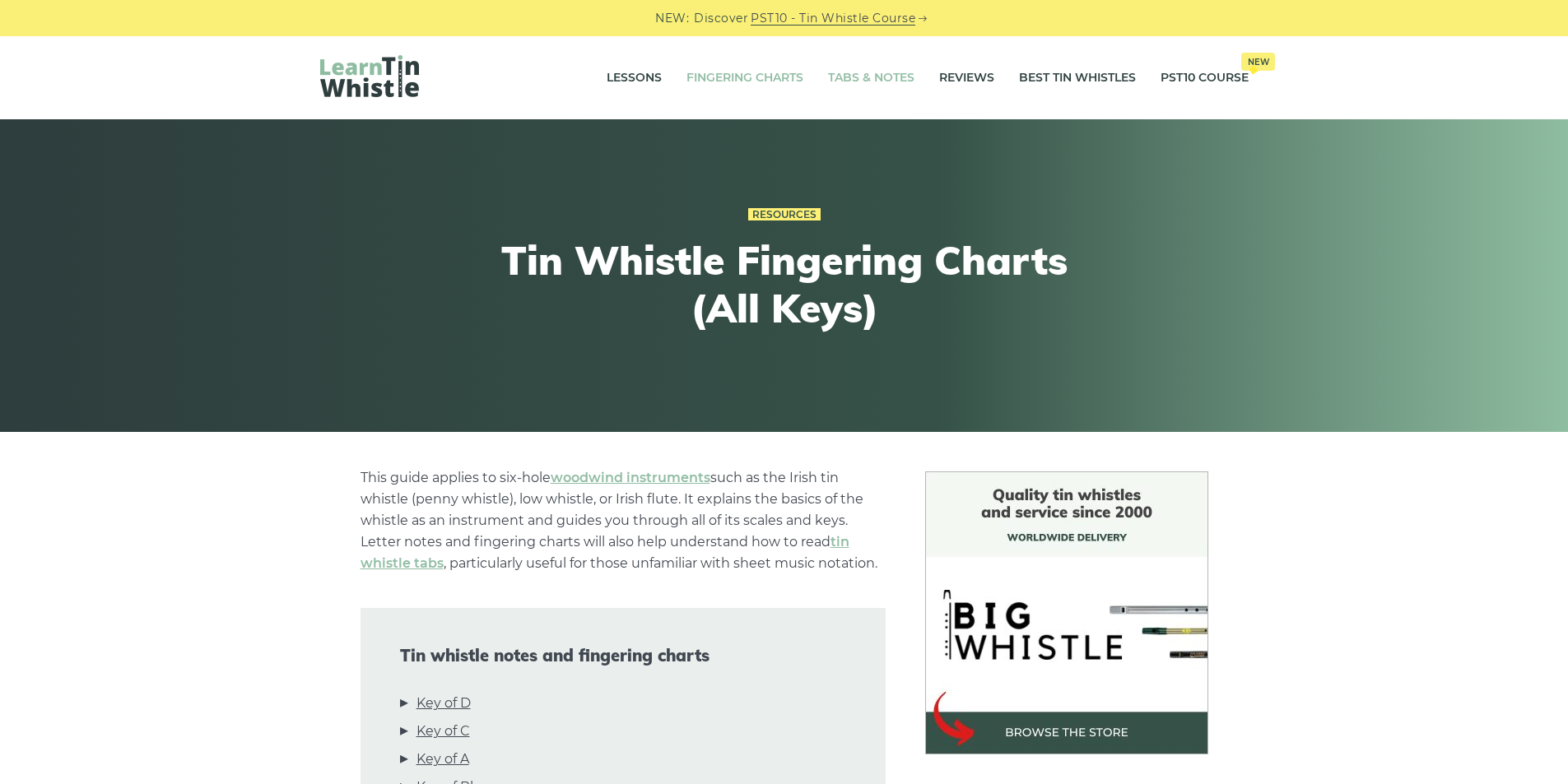
click at [850, 83] on link "Tabs & Notes" at bounding box center [871, 78] width 87 height 41
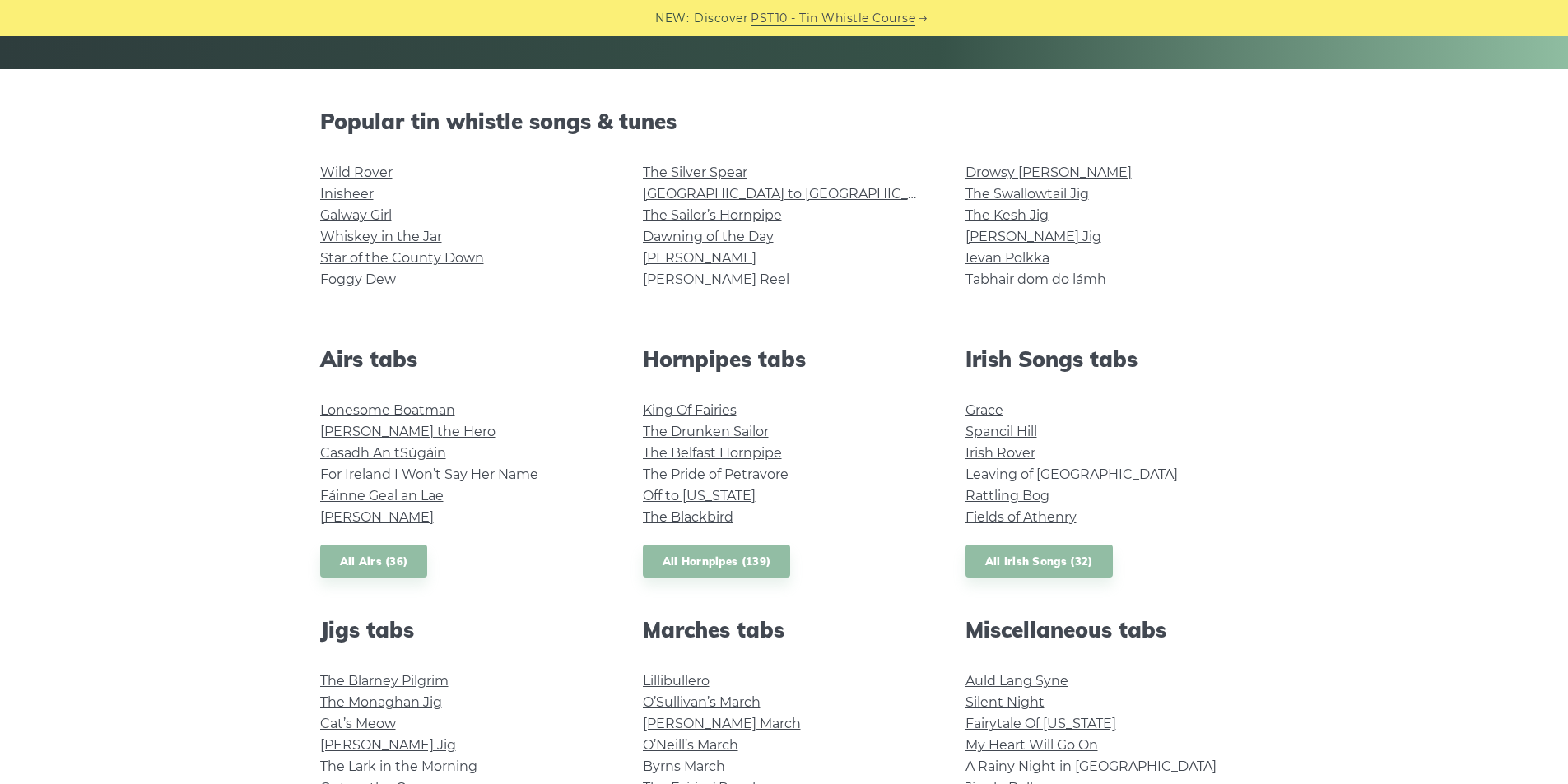
scroll to position [411, 0]
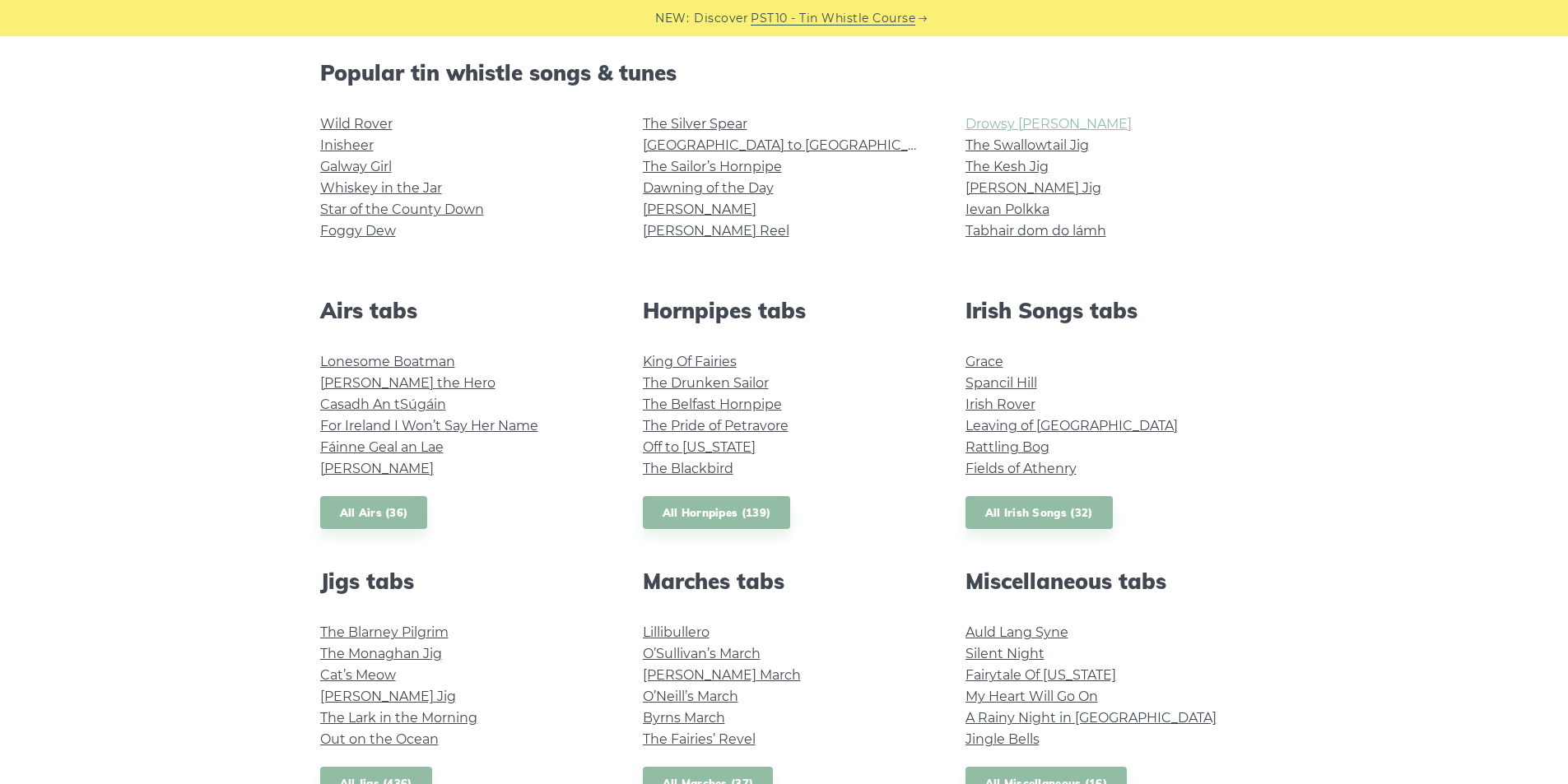
click at [1010, 119] on link "Drowsy [PERSON_NAME]" at bounding box center [1048, 124] width 167 height 16
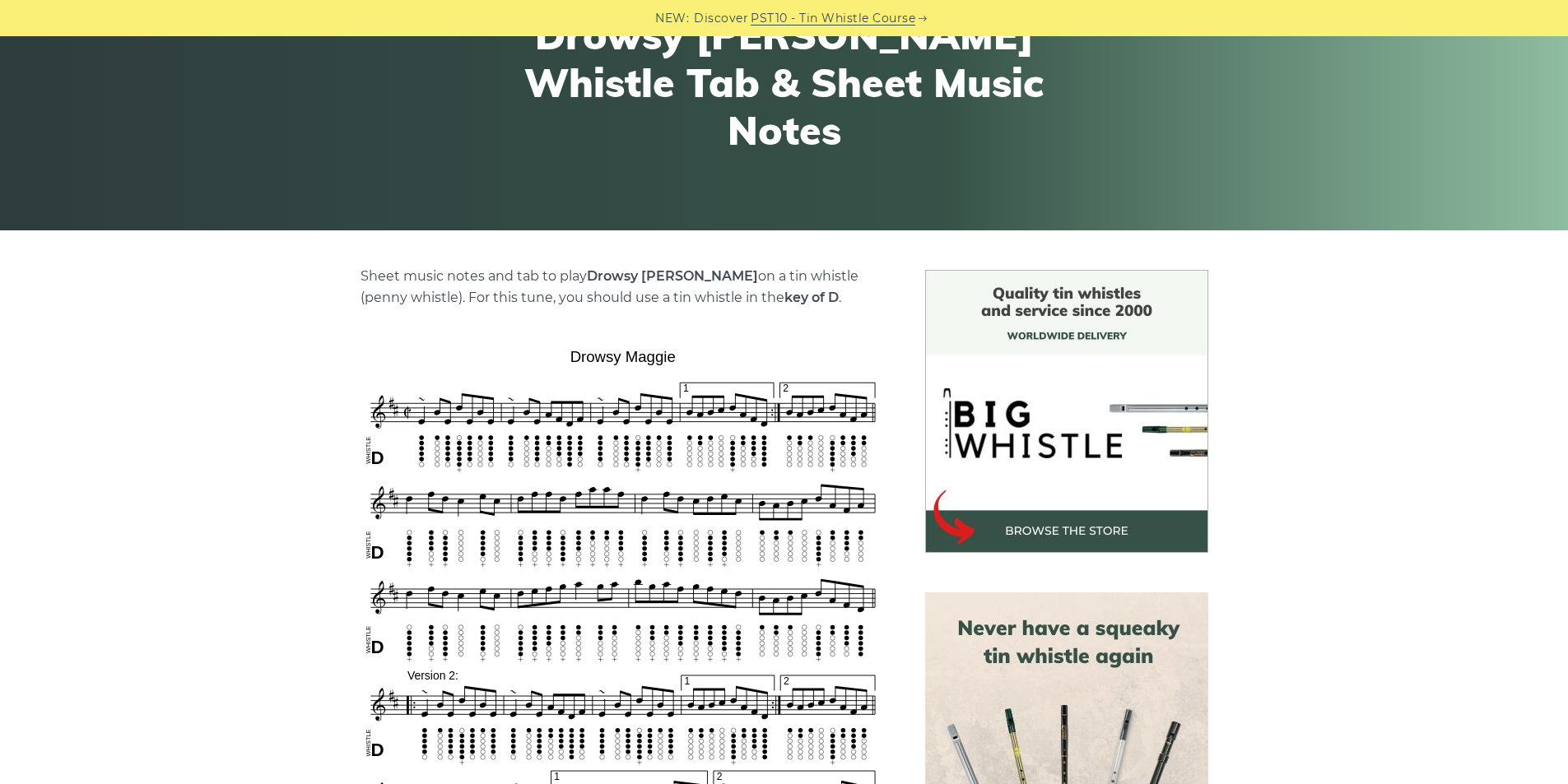
scroll to position [494, 0]
